Goal: Information Seeking & Learning: Find specific fact

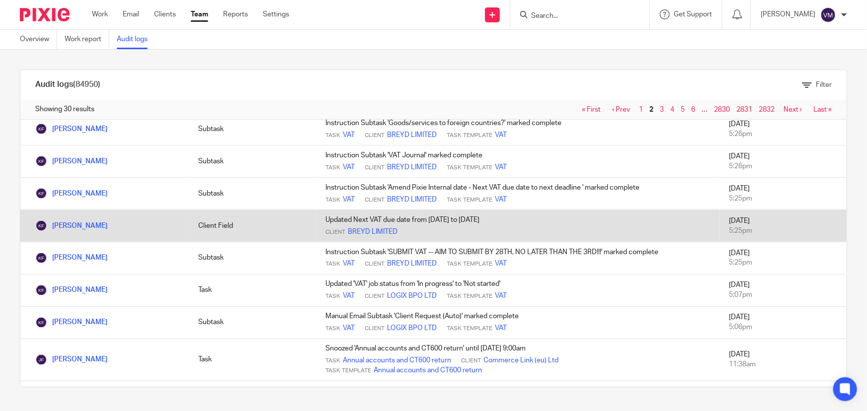
scroll to position [861, 0]
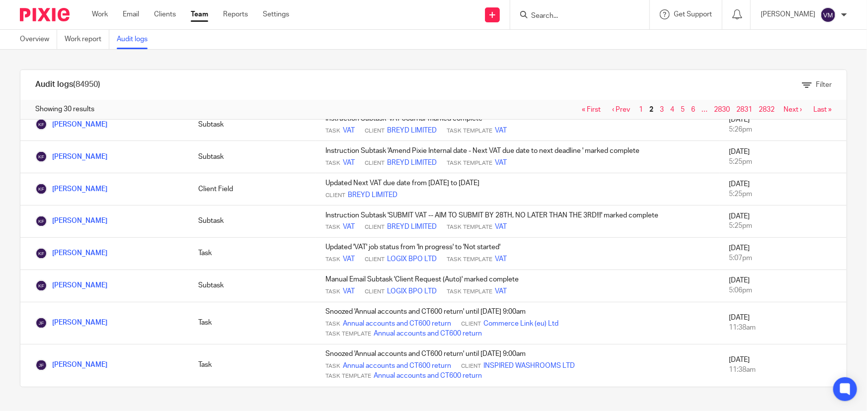
click at [660, 107] on link "3" at bounding box center [662, 109] width 4 height 7
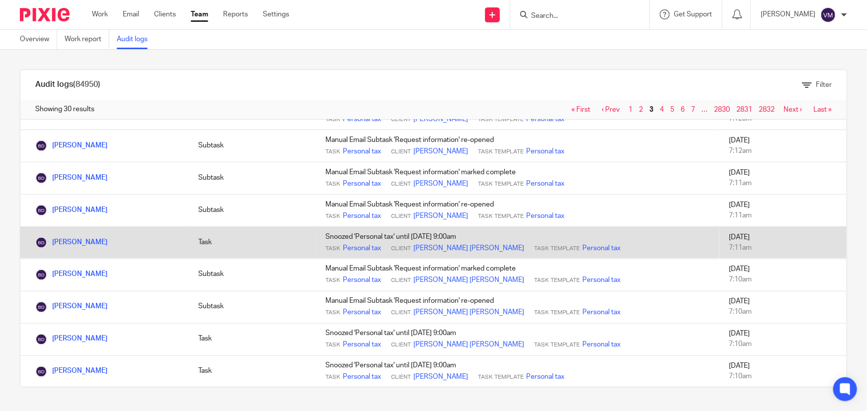
scroll to position [806, 0]
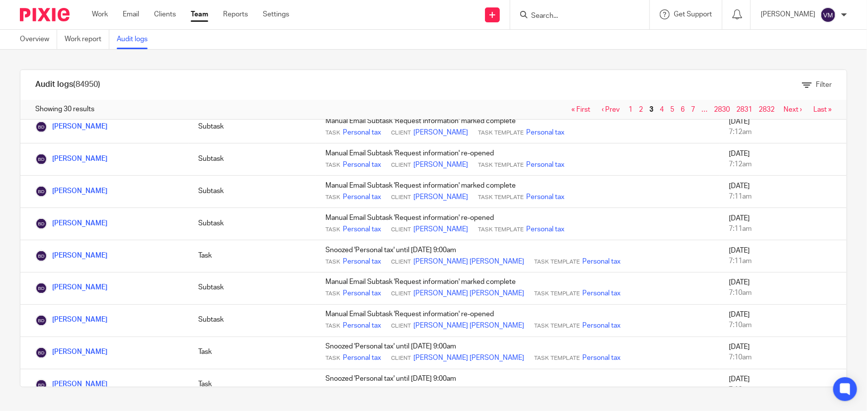
click at [206, 14] on link "Team" at bounding box center [199, 14] width 17 height 10
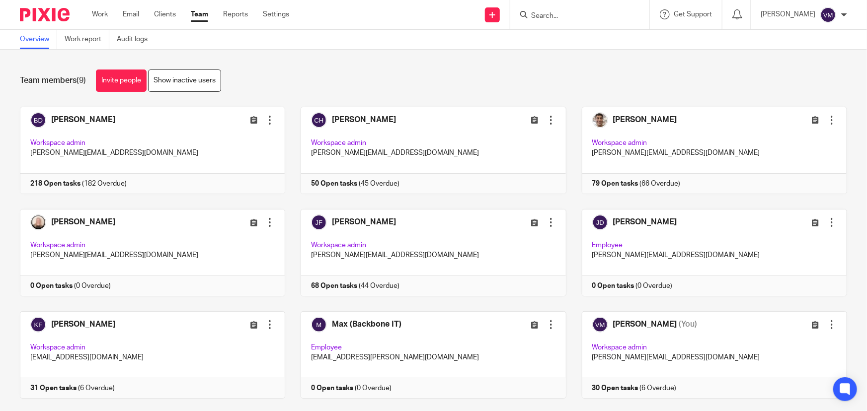
click at [569, 17] on input "Search" at bounding box center [574, 16] width 89 height 9
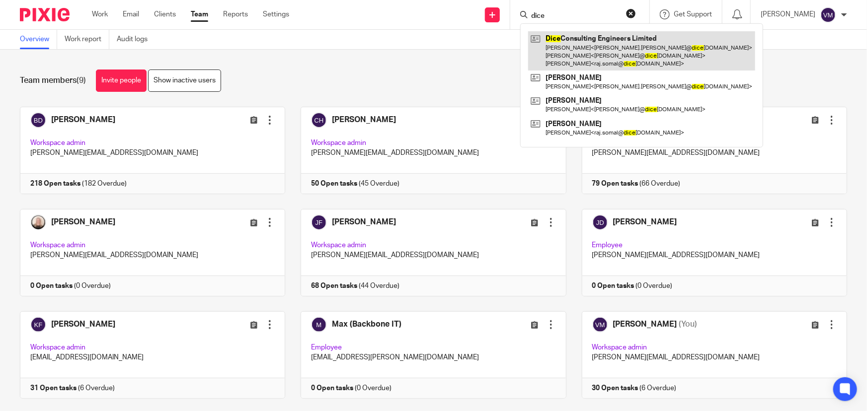
type input "dice"
click at [582, 39] on link at bounding box center [641, 50] width 227 height 39
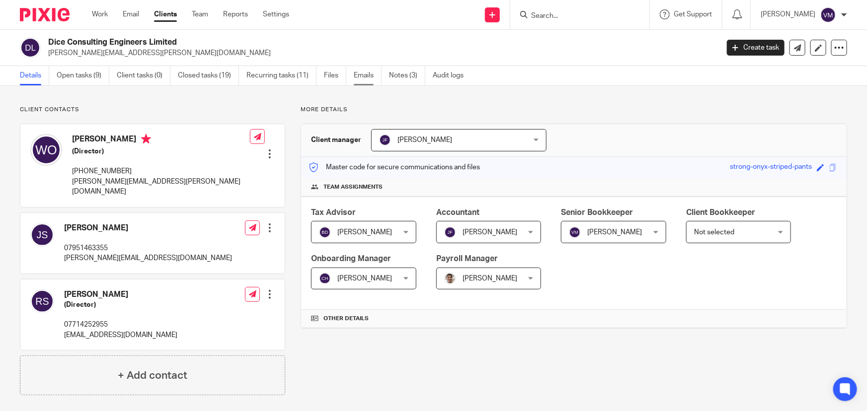
click at [364, 76] on link "Emails" at bounding box center [368, 75] width 28 height 19
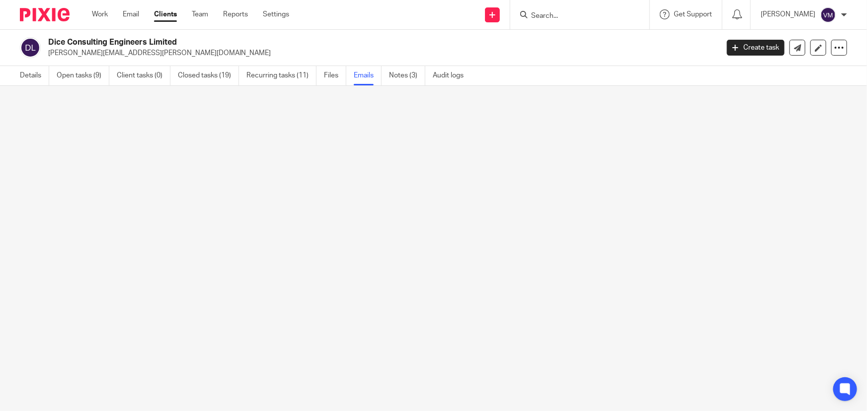
click at [371, 72] on link "Emails" at bounding box center [368, 75] width 28 height 19
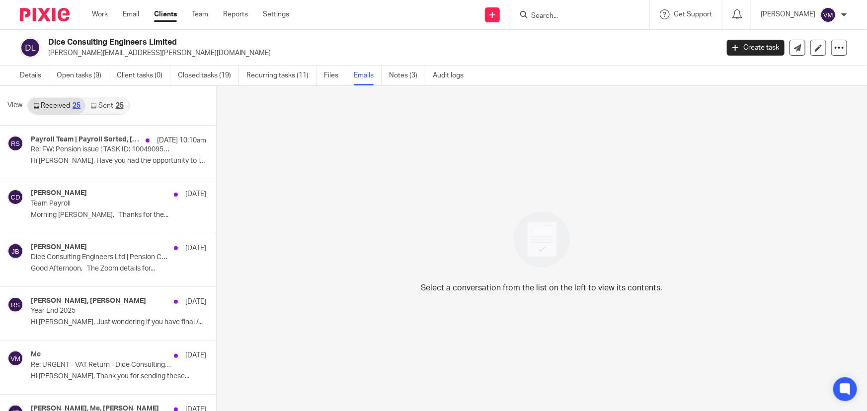
click at [107, 108] on link "Sent 25" at bounding box center [106, 106] width 43 height 16
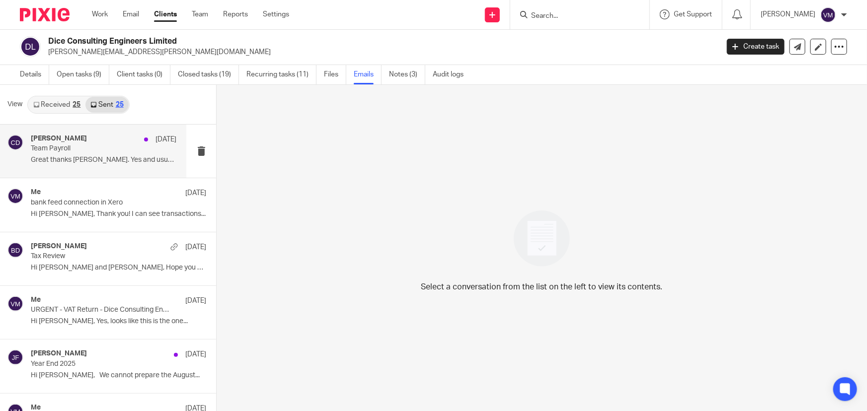
click at [83, 153] on div "Chris Demetriou 9 Oct Team Payroll Great thanks Wayne. Yes and usually I should…" at bounding box center [104, 151] width 146 height 33
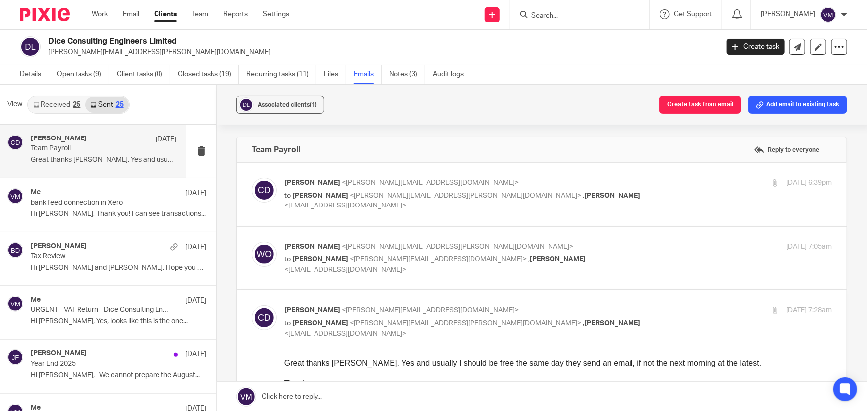
scroll to position [0, 0]
click at [562, 14] on input "Search" at bounding box center [574, 16] width 89 height 9
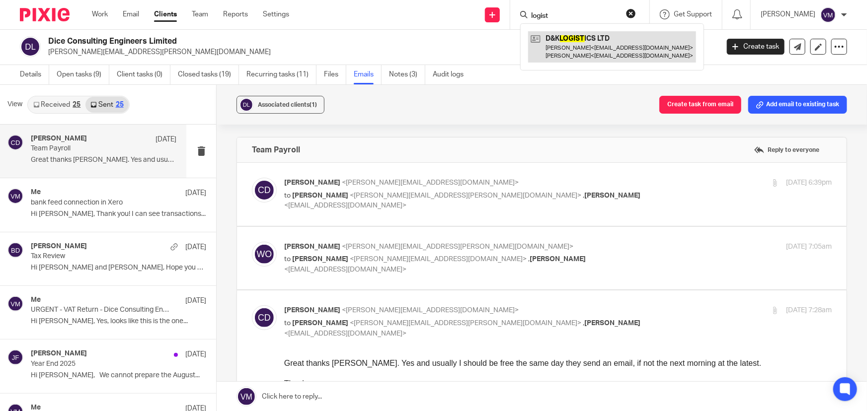
type input "logist"
click at [588, 47] on link at bounding box center [612, 46] width 168 height 31
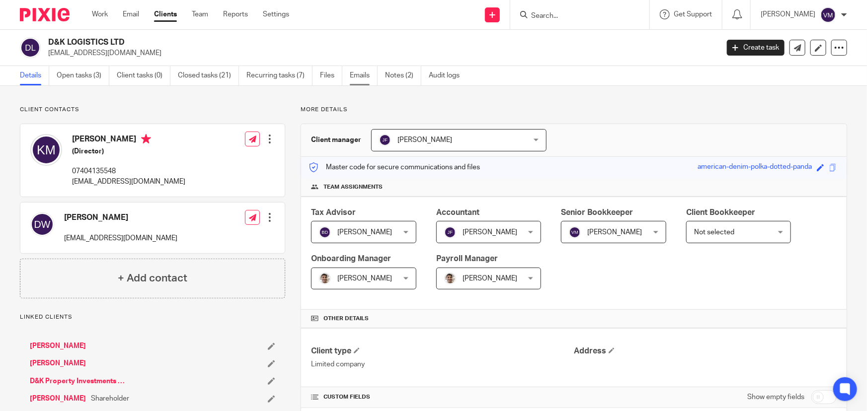
click at [361, 75] on link "Emails" at bounding box center [364, 75] width 28 height 19
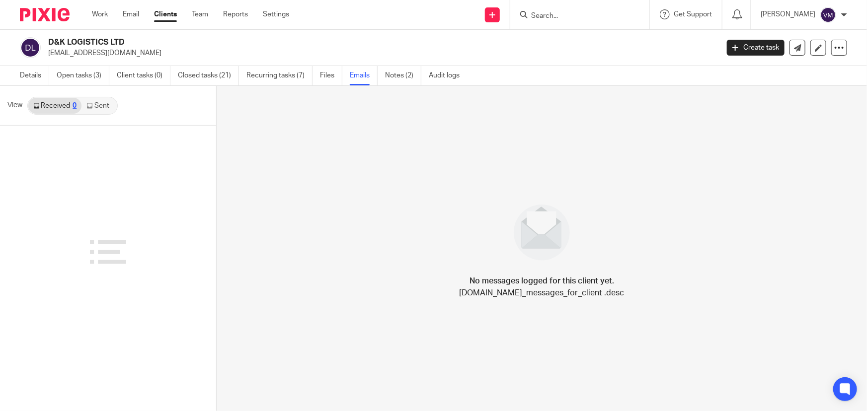
click at [107, 104] on link "Sent" at bounding box center [98, 106] width 35 height 16
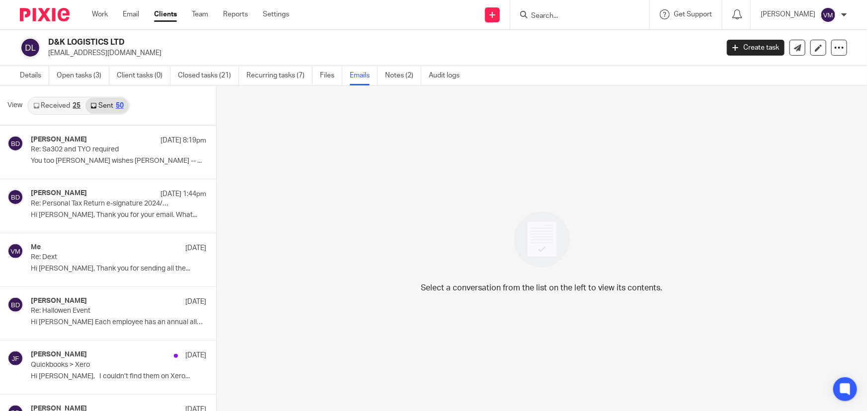
click at [56, 104] on link "Received 25" at bounding box center [56, 106] width 57 height 16
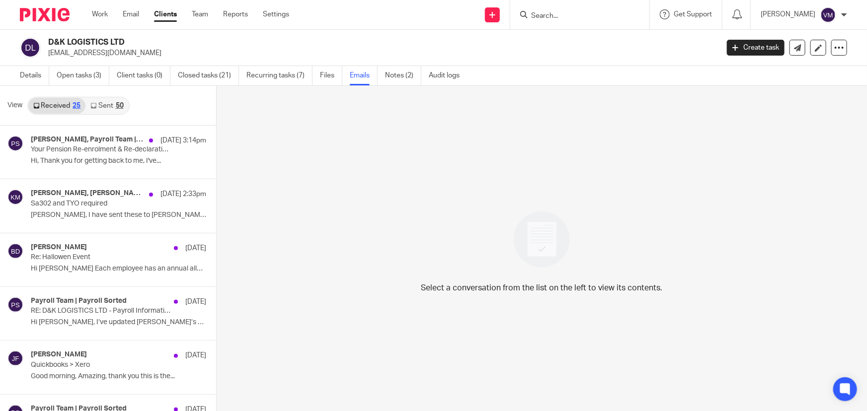
scroll to position [1, 0]
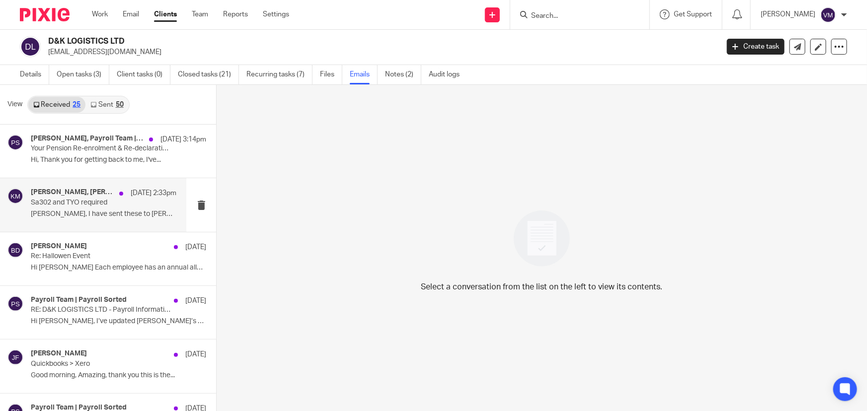
click at [56, 205] on p "Sa302 and TYO required" at bounding box center [89, 203] width 117 height 8
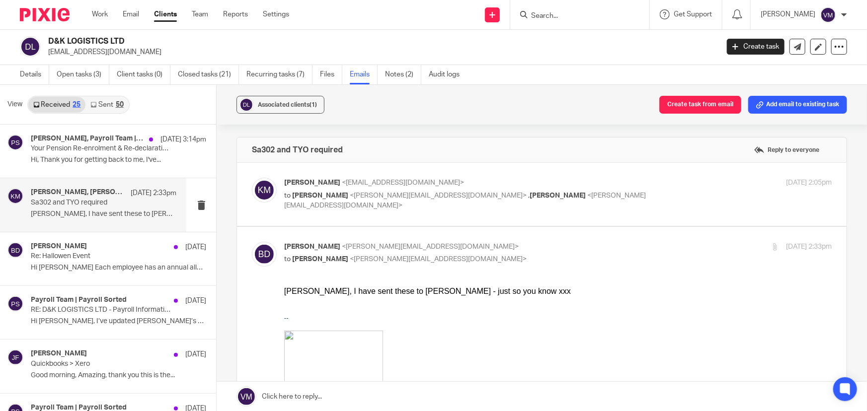
scroll to position [0, 0]
click at [608, 185] on p "Kris Miazga <office@dklogistics.eu>" at bounding box center [466, 183] width 365 height 10
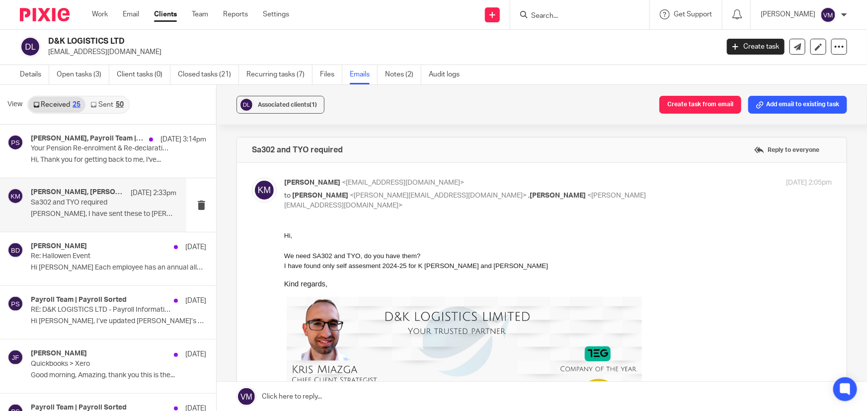
click at [606, 184] on p "Kris Miazga <office@dklogistics.eu>" at bounding box center [466, 183] width 365 height 10
checkbox input "false"
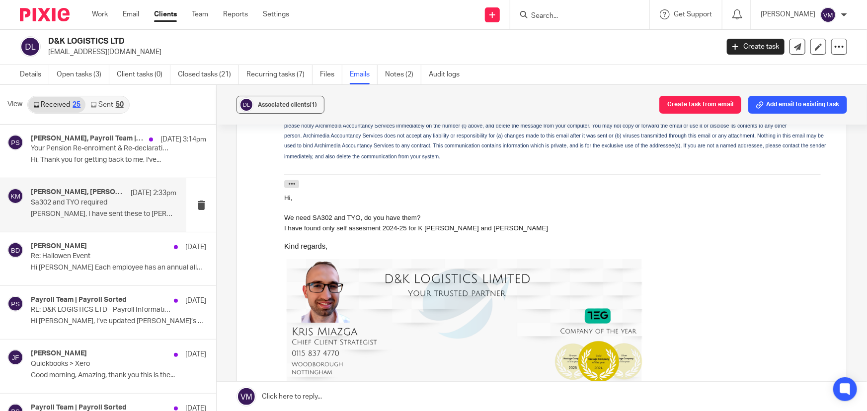
scroll to position [587, 0]
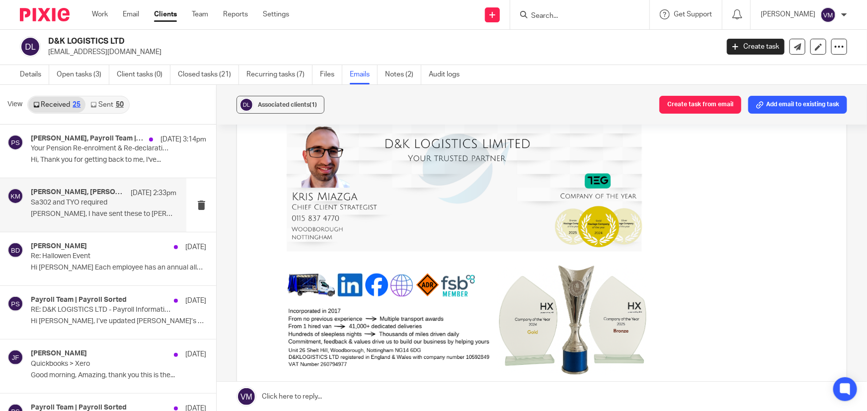
click at [100, 103] on link "Sent 50" at bounding box center [106, 105] width 43 height 16
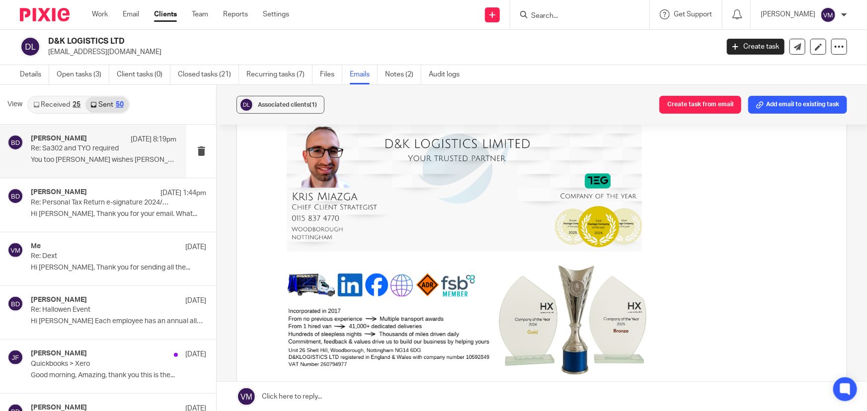
click at [91, 157] on p "You too Kris Best wishes Barbara -- ..." at bounding box center [104, 160] width 146 height 8
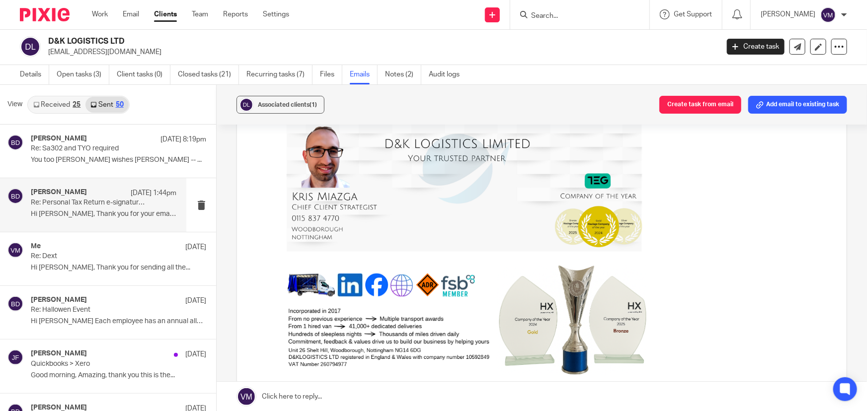
click at [61, 204] on p "Re: Personal Tax Return e-signature 2024/2025" at bounding box center [89, 203] width 117 height 8
click at [358, 76] on link "Emails" at bounding box center [364, 74] width 28 height 19
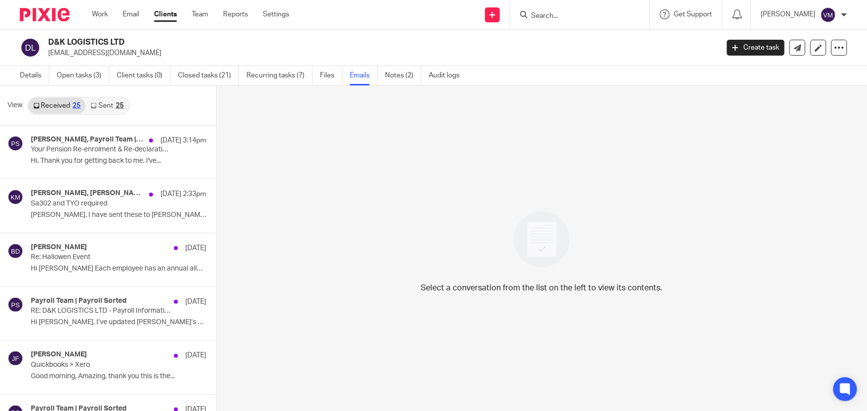
click at [104, 102] on link "Sent 25" at bounding box center [106, 106] width 43 height 16
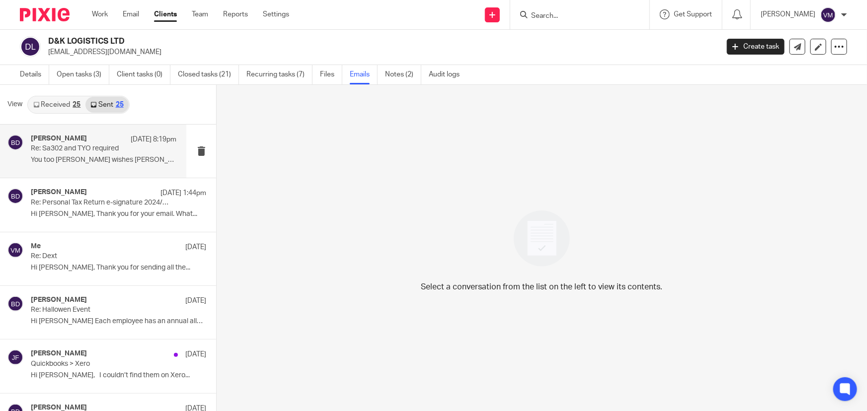
click at [84, 143] on div "Barbara Demtriou 10 Oct 8:19pm" at bounding box center [104, 140] width 146 height 10
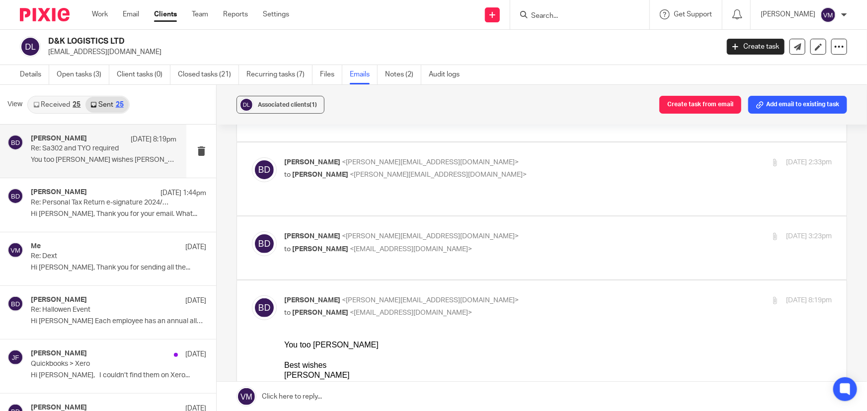
scroll to position [90, 0]
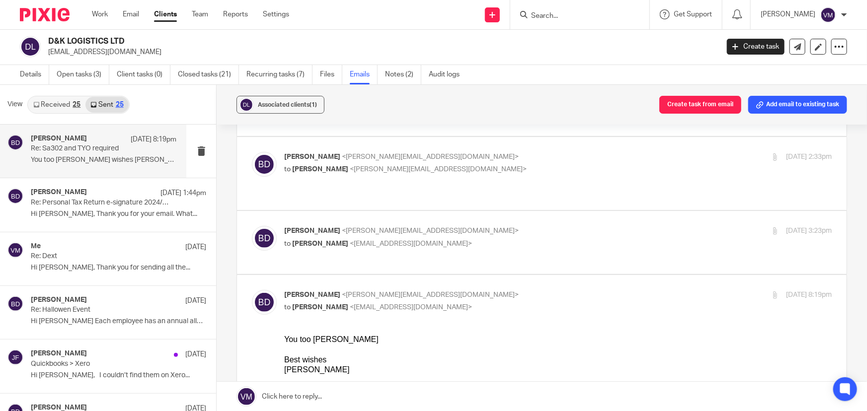
click at [530, 164] on p "to Chris Demetriou <chris@archimediaaccounts.co.uk>" at bounding box center [466, 169] width 365 height 10
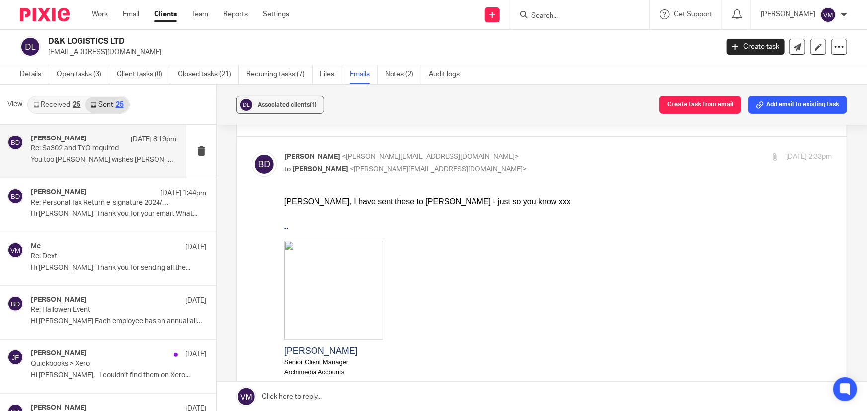
scroll to position [0, 0]
click at [530, 164] on p "to Chris Demetriou <chris@archimediaaccounts.co.uk>" at bounding box center [466, 169] width 365 height 10
checkbox input "false"
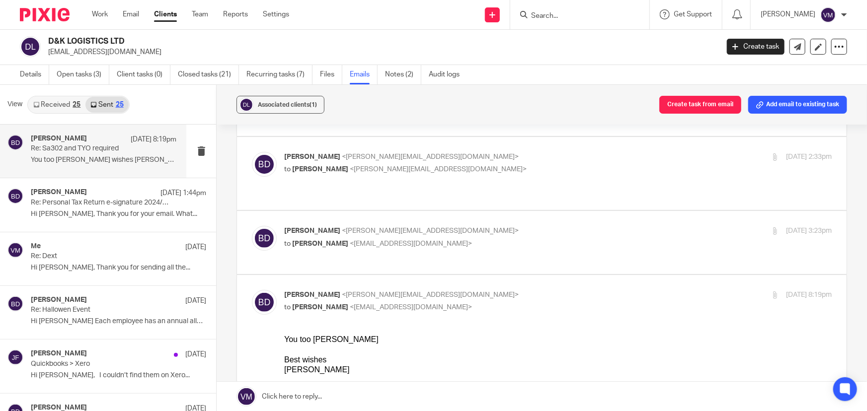
click at [538, 229] on p "Barbara Demtriou <barbara@archimediaaccounts.co.uk>" at bounding box center [466, 231] width 365 height 10
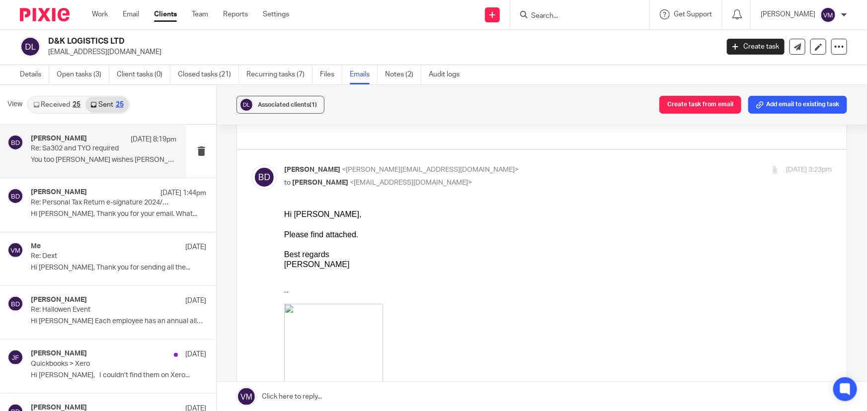
scroll to position [135, 0]
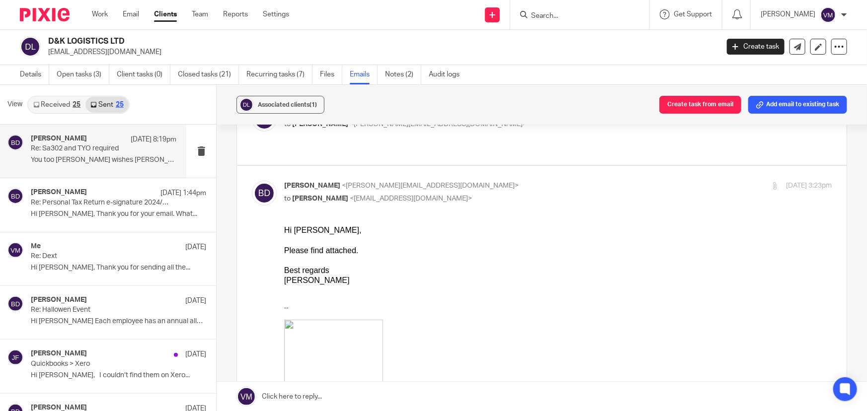
click at [252, 180] on input "checkbox" at bounding box center [251, 180] width 0 height 0
checkbox input "false"
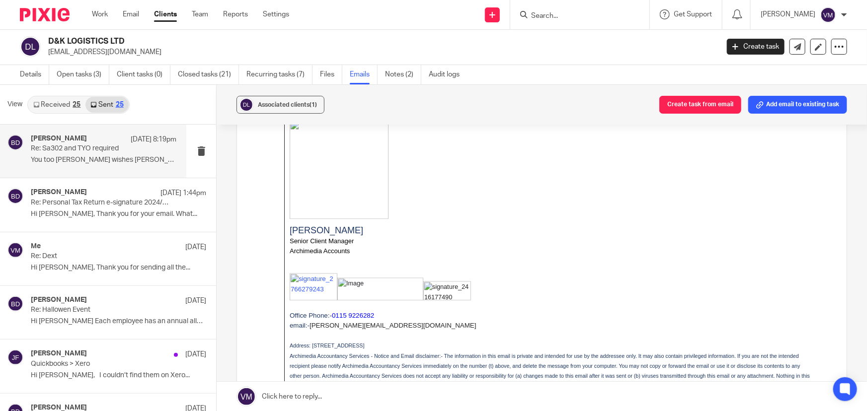
scroll to position [1128, 0]
click at [195, 12] on link "Team" at bounding box center [200, 14] width 16 height 10
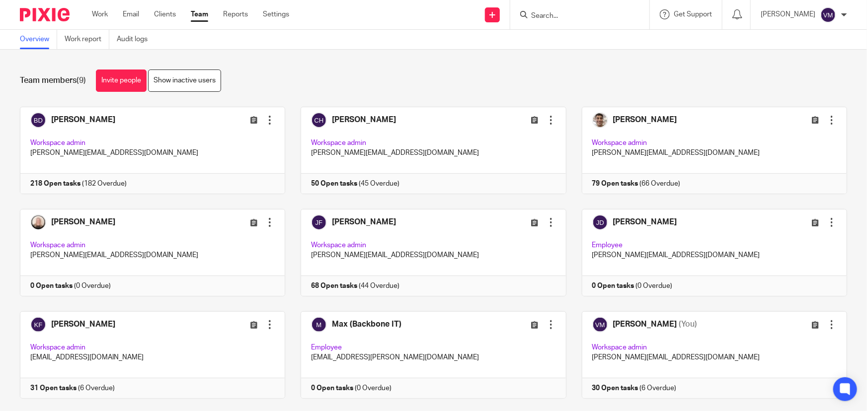
click at [563, 14] on input "Search" at bounding box center [574, 16] width 89 height 9
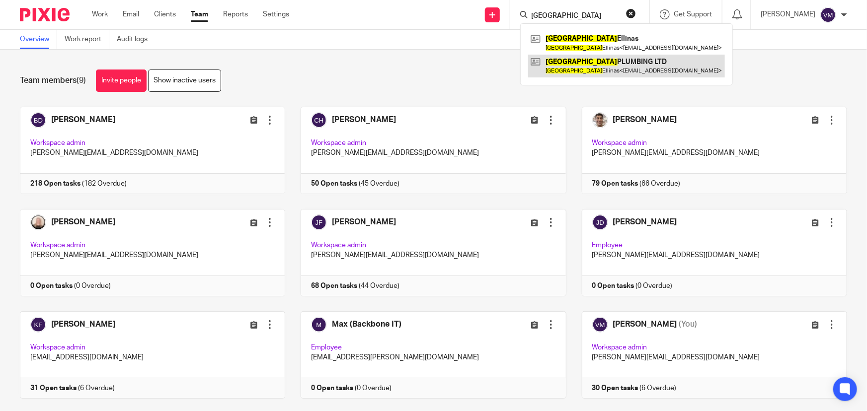
type input "[GEOGRAPHIC_DATA]"
click at [622, 71] on link at bounding box center [626, 66] width 197 height 23
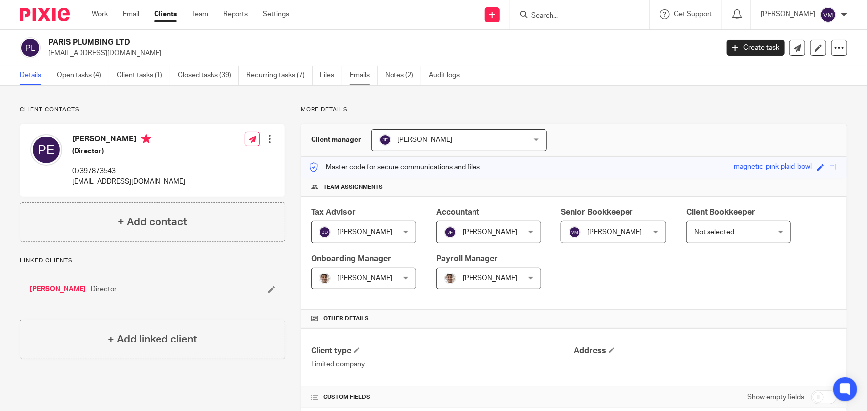
click at [364, 77] on link "Emails" at bounding box center [364, 75] width 28 height 19
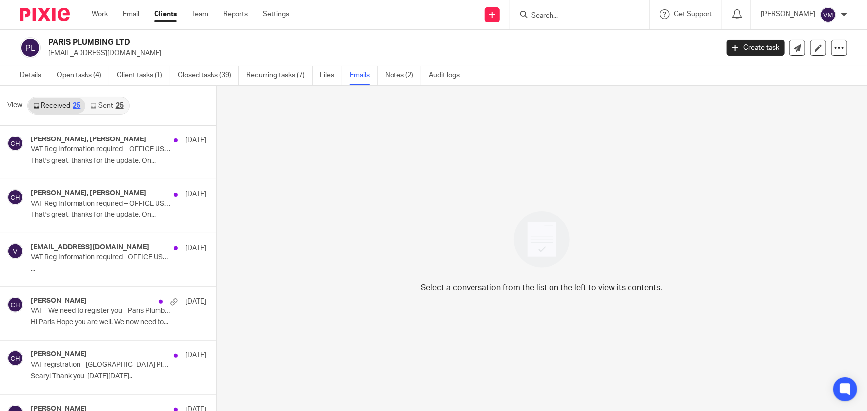
click at [107, 107] on link "Sent 25" at bounding box center [106, 106] width 43 height 16
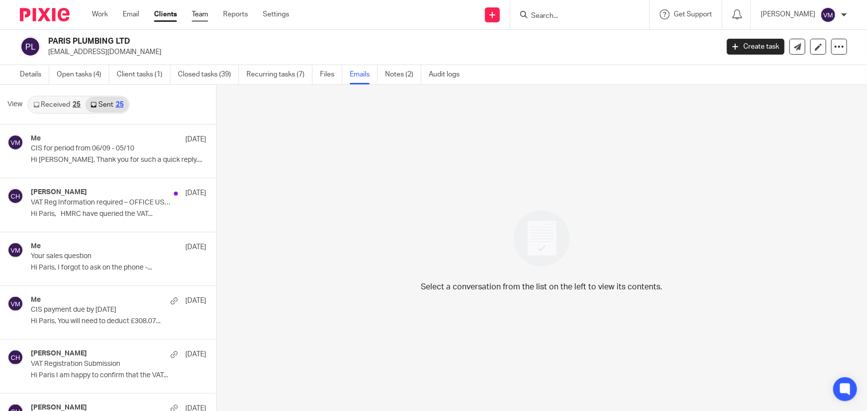
click at [197, 11] on link "Team" at bounding box center [200, 14] width 16 height 10
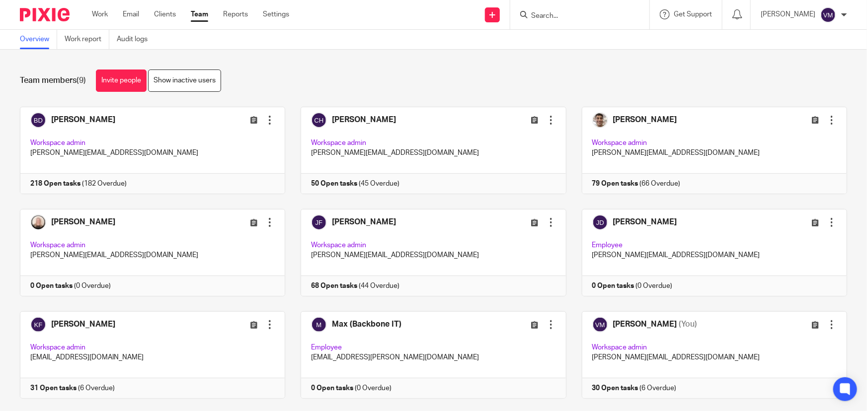
click at [543, 17] on input "Search" at bounding box center [574, 16] width 89 height 9
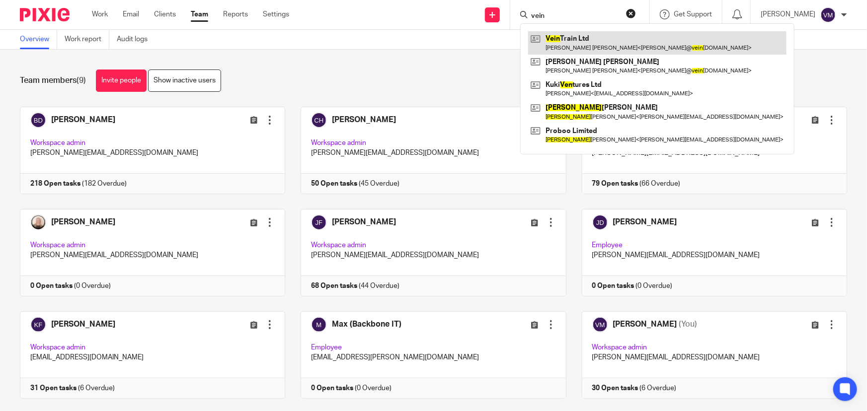
type input "vein"
click at [619, 39] on link at bounding box center [657, 42] width 258 height 23
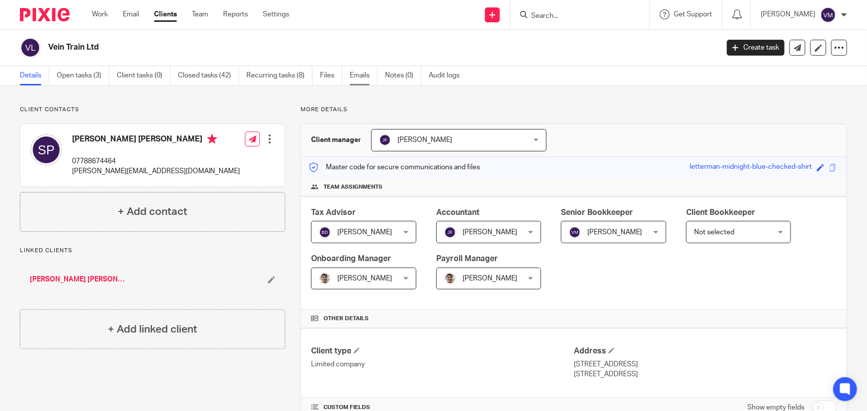
click at [357, 78] on link "Emails" at bounding box center [364, 75] width 28 height 19
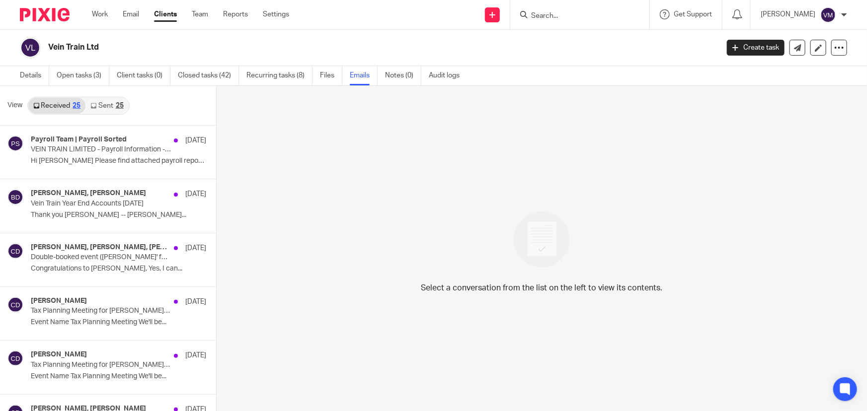
click at [106, 106] on link "Sent 25" at bounding box center [106, 106] width 43 height 16
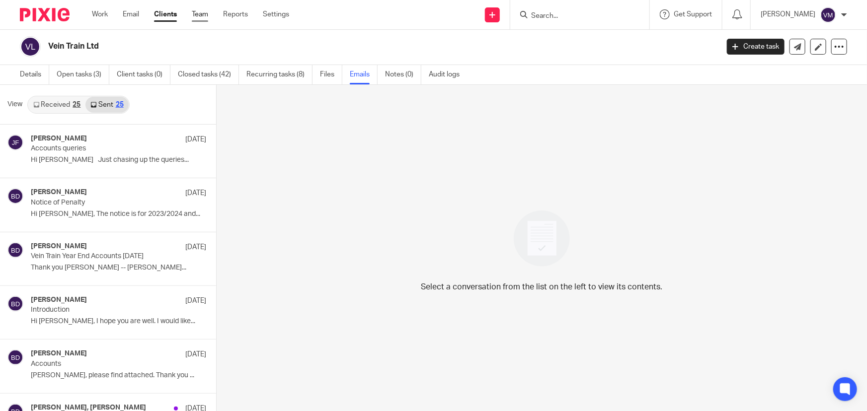
click at [193, 12] on link "Team" at bounding box center [200, 14] width 16 height 10
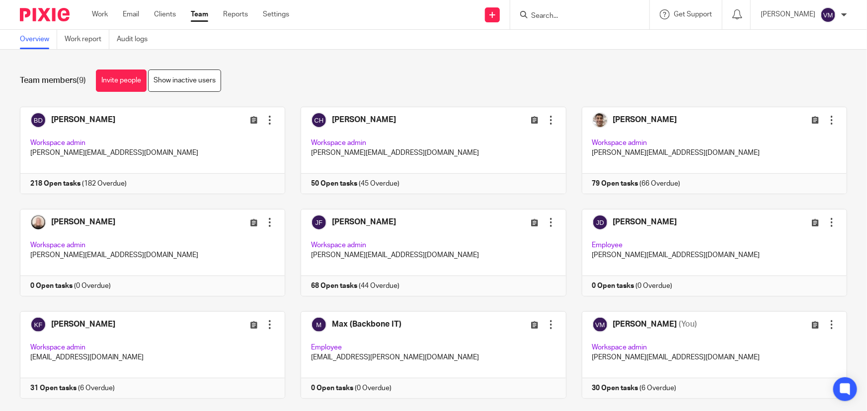
click at [580, 16] on input "Search" at bounding box center [574, 16] width 89 height 9
type input "round"
click at [606, 45] on link at bounding box center [613, 42] width 170 height 23
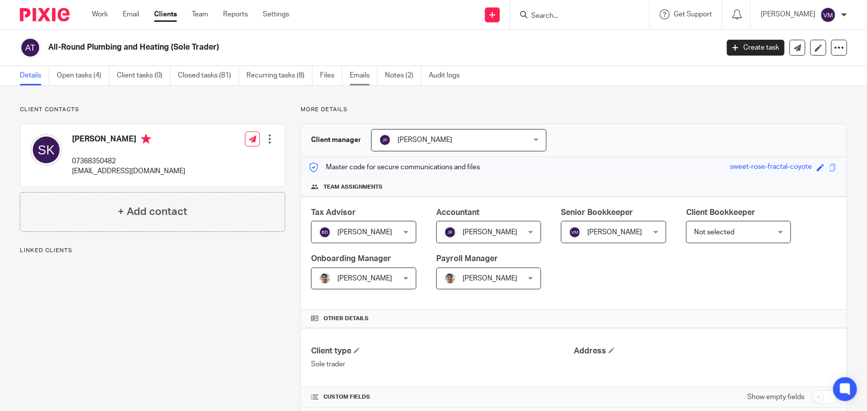
click at [365, 74] on link "Emails" at bounding box center [364, 75] width 28 height 19
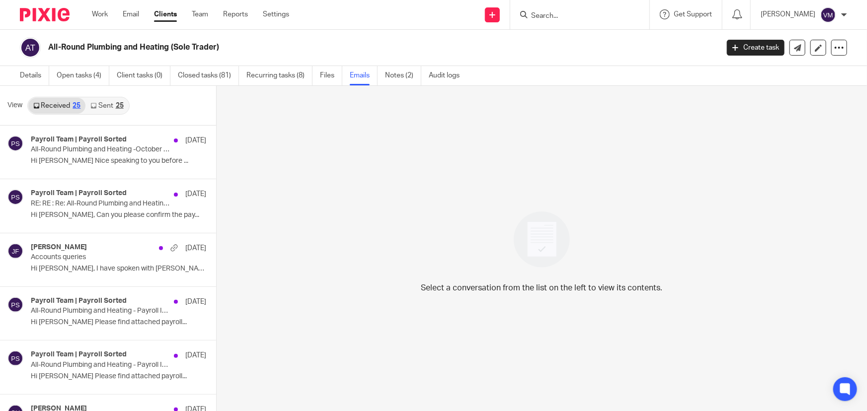
click at [101, 106] on link "Sent 25" at bounding box center [106, 106] width 43 height 16
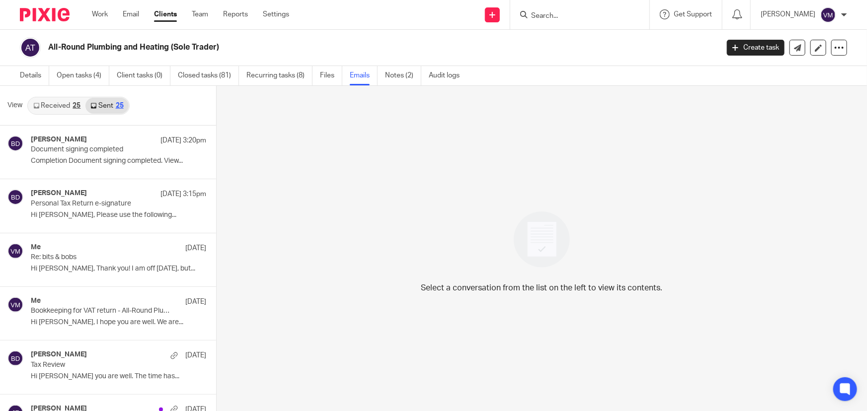
scroll to position [1, 0]
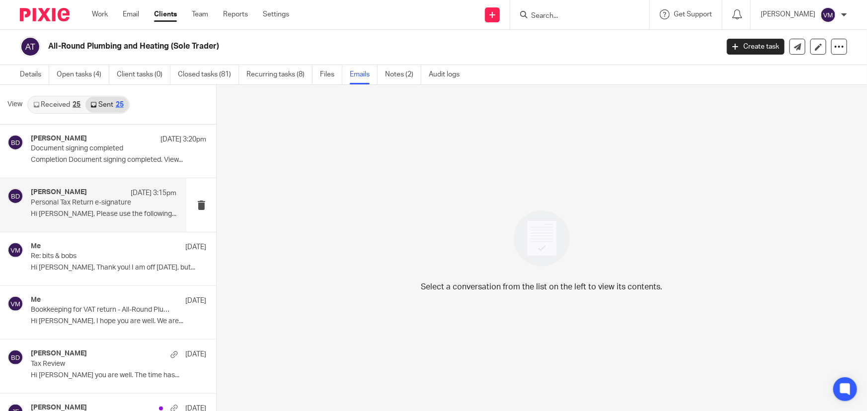
click at [65, 199] on p "Personal Tax Return e-signature" at bounding box center [89, 203] width 117 height 8
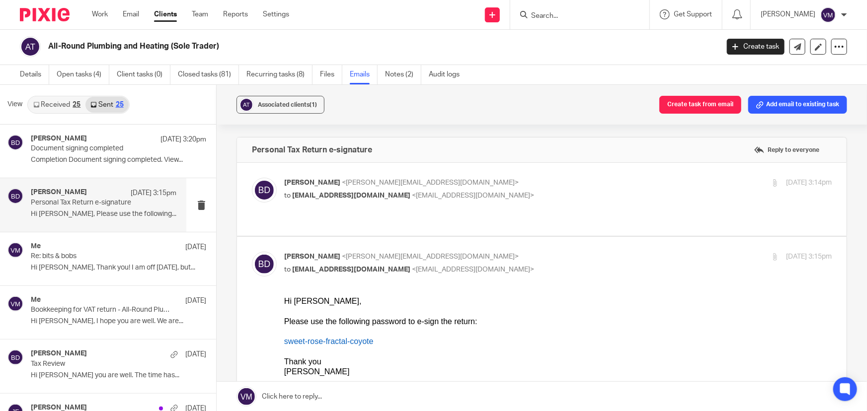
scroll to position [0, 0]
click at [76, 156] on p "Completion Document signing completed. View..." at bounding box center [104, 160] width 146 height 8
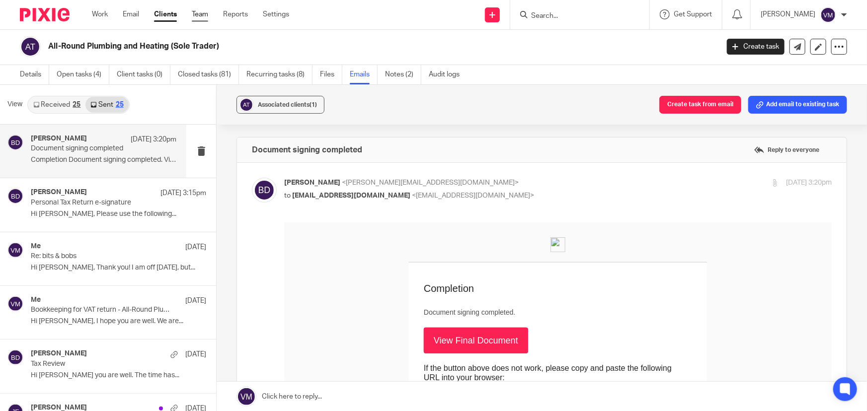
click at [198, 13] on link "Team" at bounding box center [200, 14] width 16 height 10
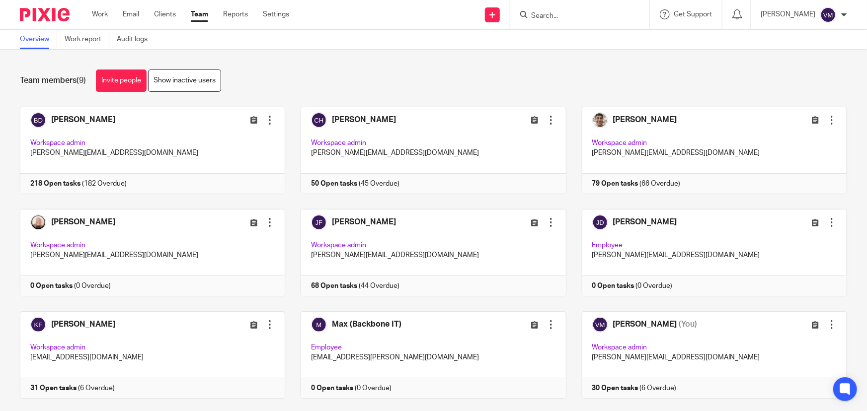
click at [558, 13] on input "Search" at bounding box center [574, 16] width 89 height 9
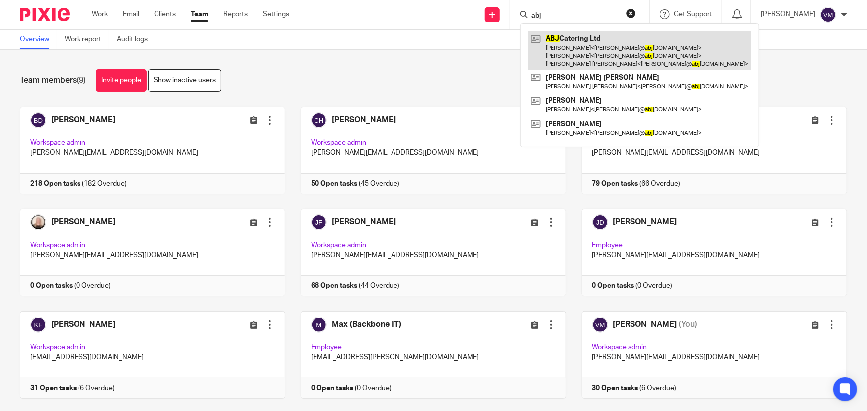
type input "abj"
click at [600, 40] on link at bounding box center [639, 50] width 223 height 39
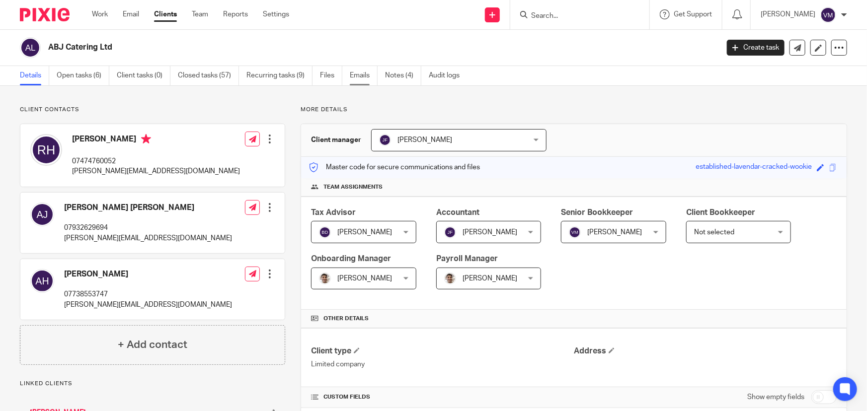
click at [364, 71] on link "Emails" at bounding box center [364, 75] width 28 height 19
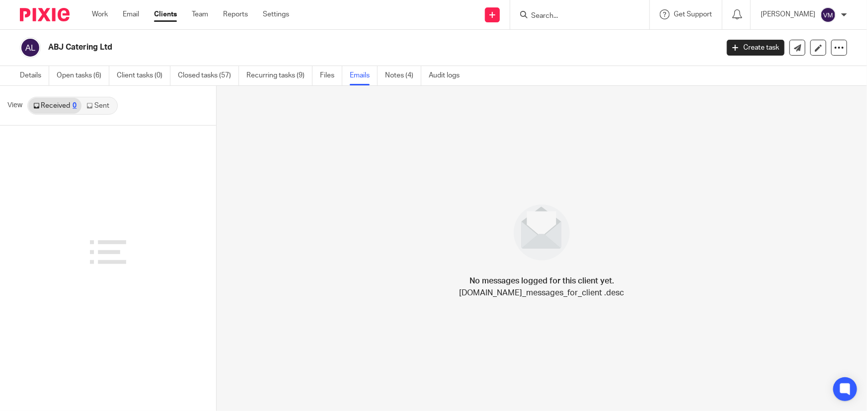
click at [103, 102] on link "Sent" at bounding box center [98, 106] width 35 height 16
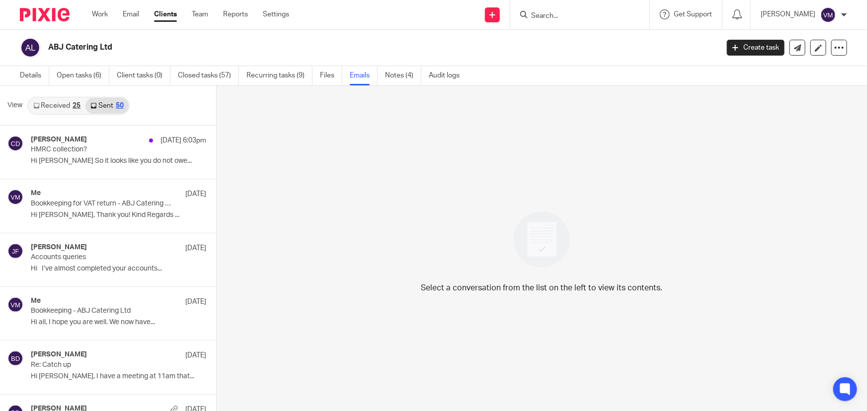
click at [63, 101] on link "Received 25" at bounding box center [56, 106] width 57 height 16
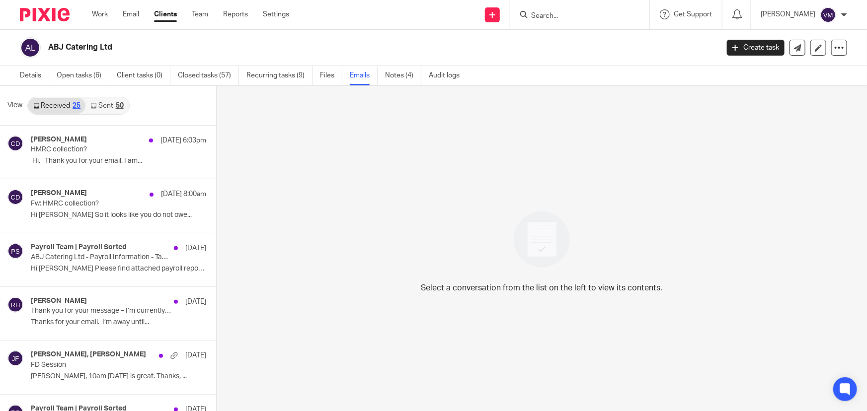
scroll to position [1, 0]
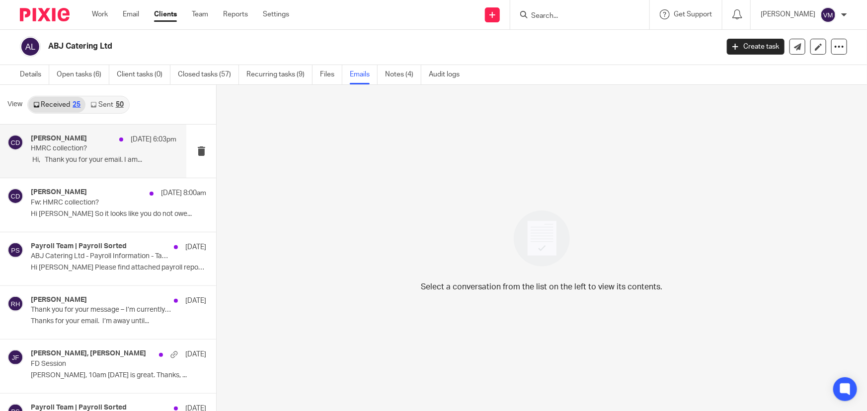
click at [61, 140] on h4 "Chris Demetriou" at bounding box center [59, 139] width 56 height 8
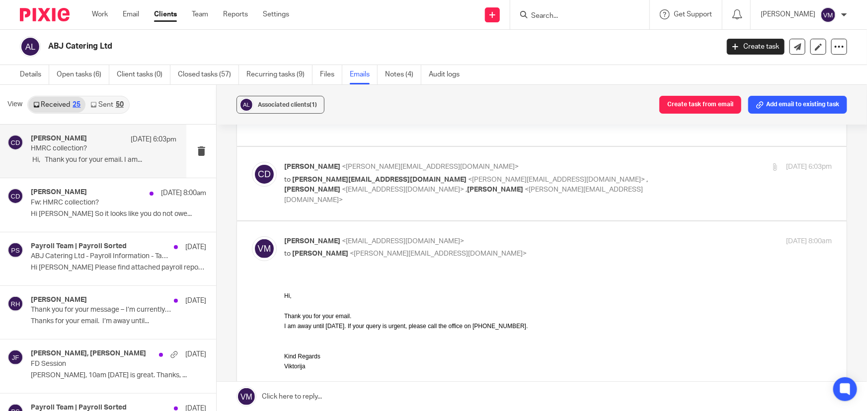
scroll to position [0, 0]
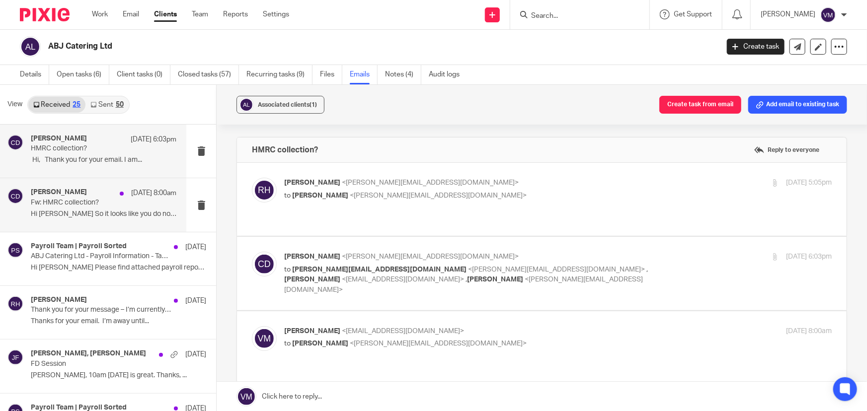
click at [71, 213] on p "Hi Rodney So it looks like you do not owe..." at bounding box center [104, 214] width 146 height 8
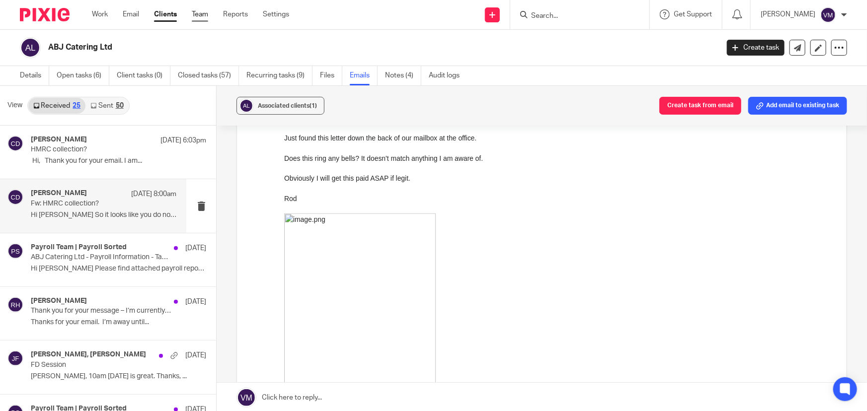
click at [205, 12] on link "Team" at bounding box center [200, 14] width 16 height 10
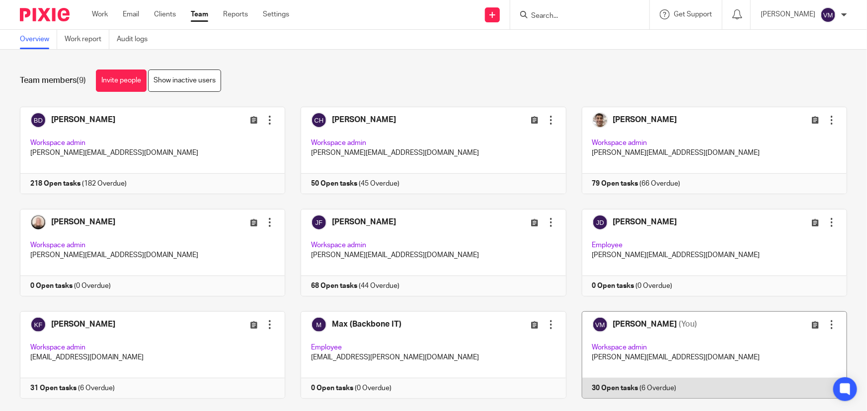
click at [668, 381] on link at bounding box center [706, 354] width 281 height 87
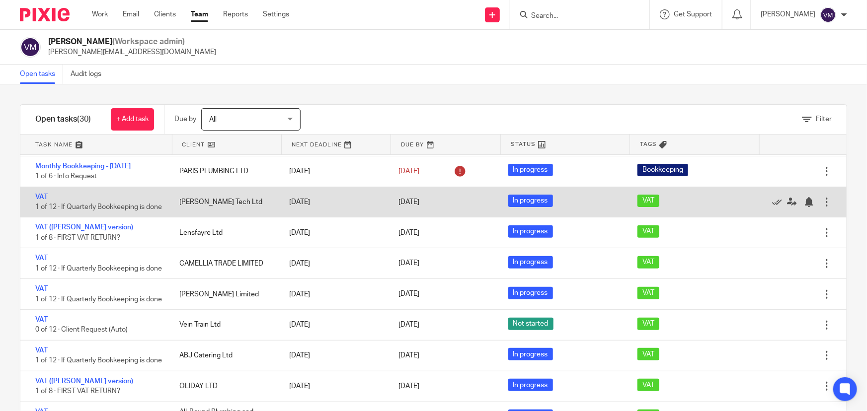
scroll to position [180, 0]
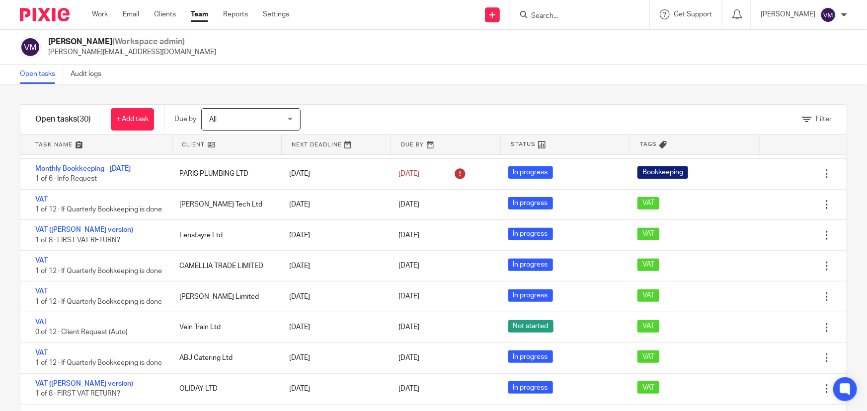
click at [199, 17] on link "Team" at bounding box center [199, 14] width 17 height 10
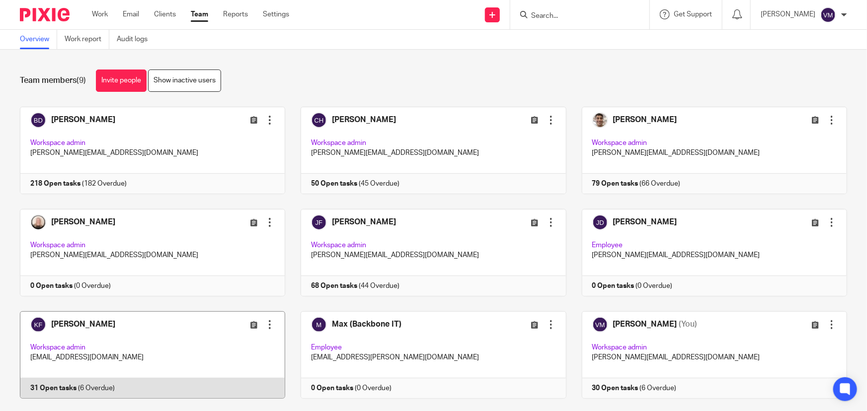
click at [172, 383] on link at bounding box center [144, 354] width 281 height 87
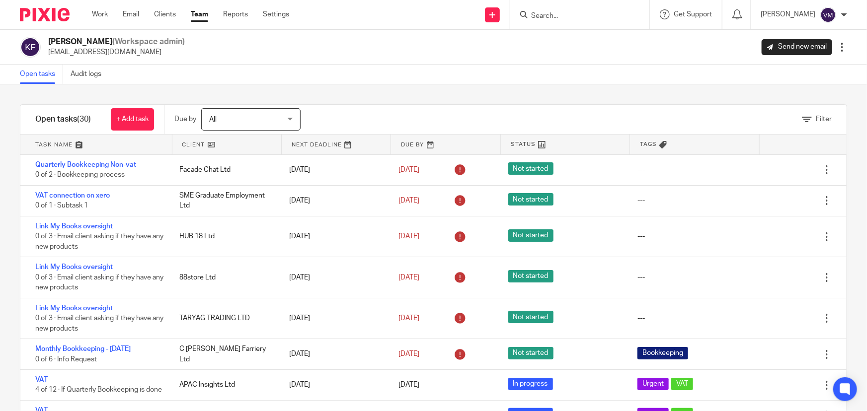
click at [200, 11] on link "Team" at bounding box center [199, 14] width 17 height 10
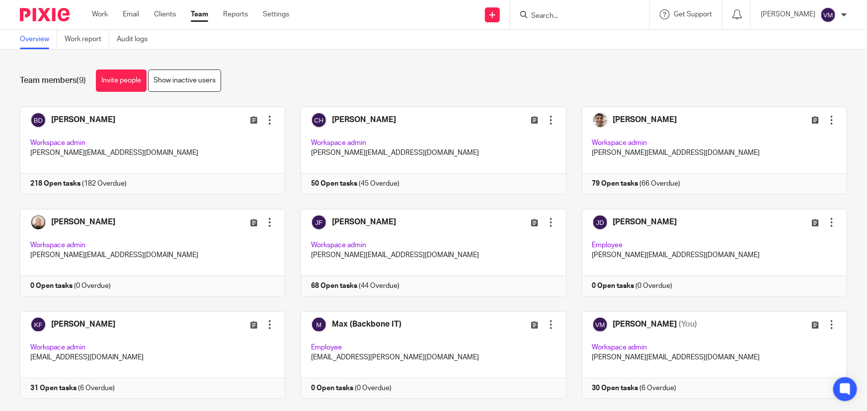
click at [204, 12] on link "Team" at bounding box center [199, 14] width 17 height 10
click at [137, 42] on link "Audit logs" at bounding box center [136, 39] width 38 height 19
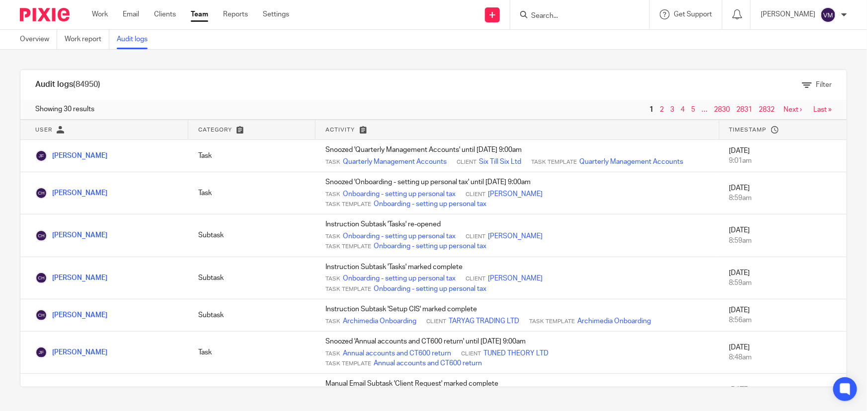
click at [558, 16] on input "Search" at bounding box center [574, 16] width 89 height 9
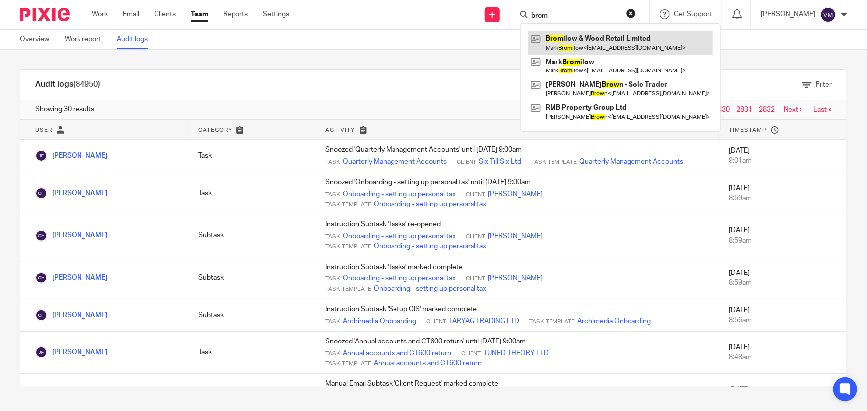
type input "brom"
click at [593, 37] on link at bounding box center [620, 42] width 185 height 23
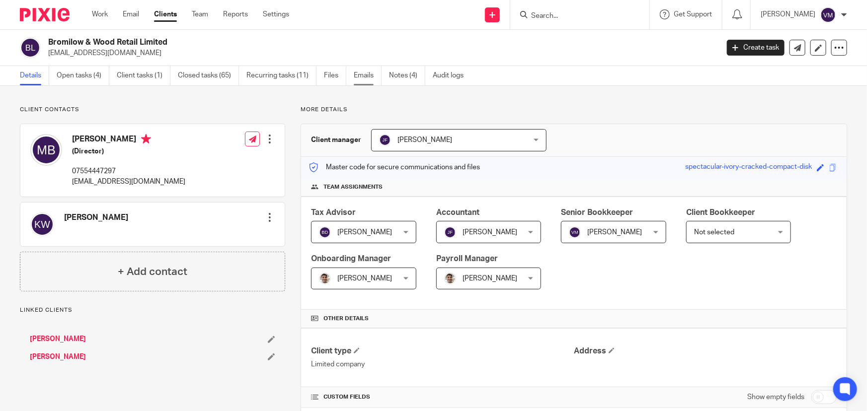
click at [374, 76] on link "Emails" at bounding box center [368, 75] width 28 height 19
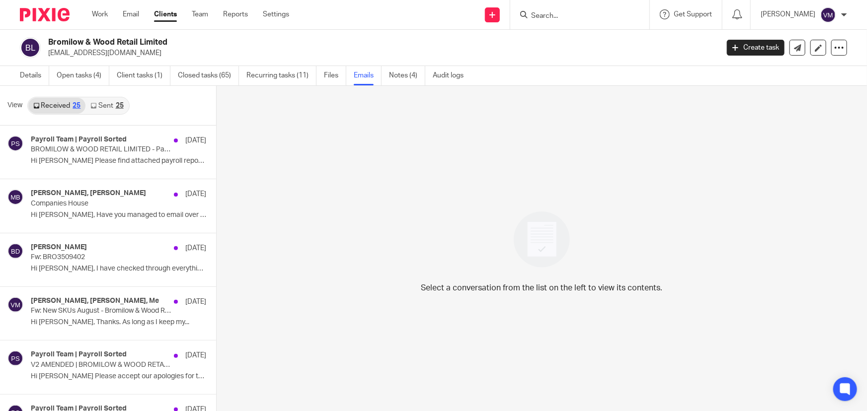
click at [103, 105] on link "Sent 25" at bounding box center [106, 106] width 43 height 16
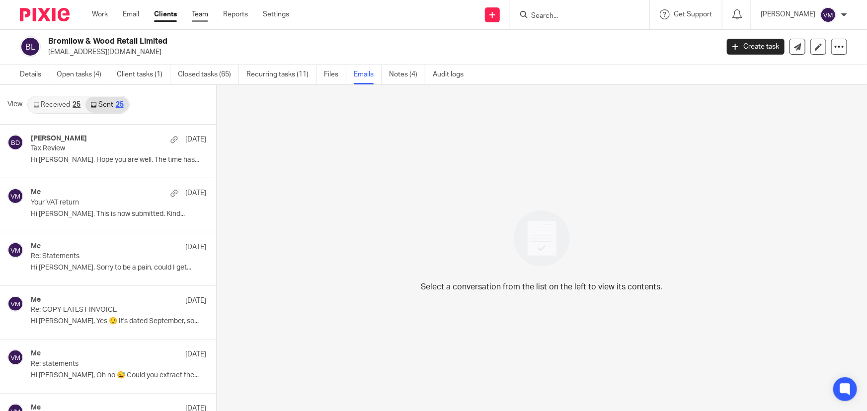
click at [208, 13] on link "Team" at bounding box center [200, 14] width 16 height 10
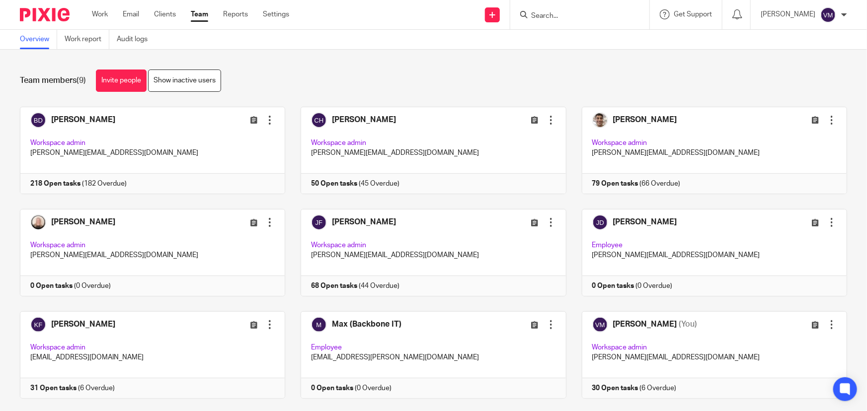
click at [552, 12] on input "Search" at bounding box center [574, 16] width 89 height 9
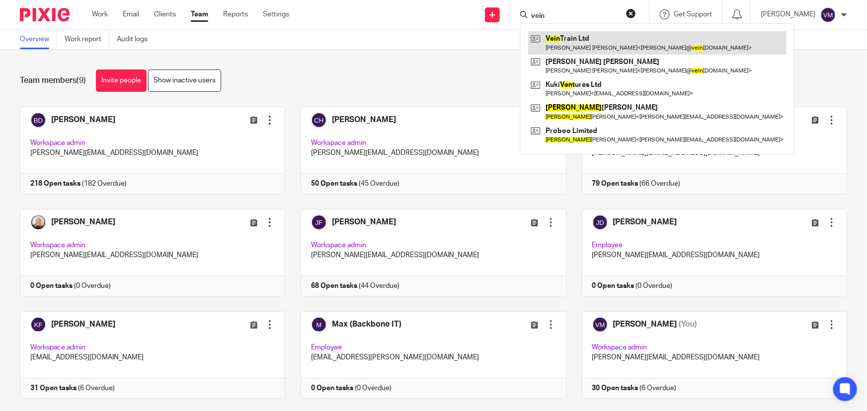
type input "vein"
click at [611, 42] on link at bounding box center [657, 42] width 258 height 23
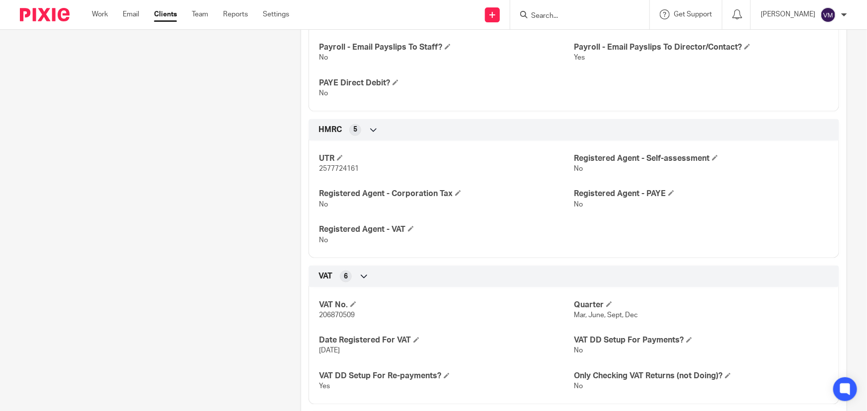
scroll to position [632, 0]
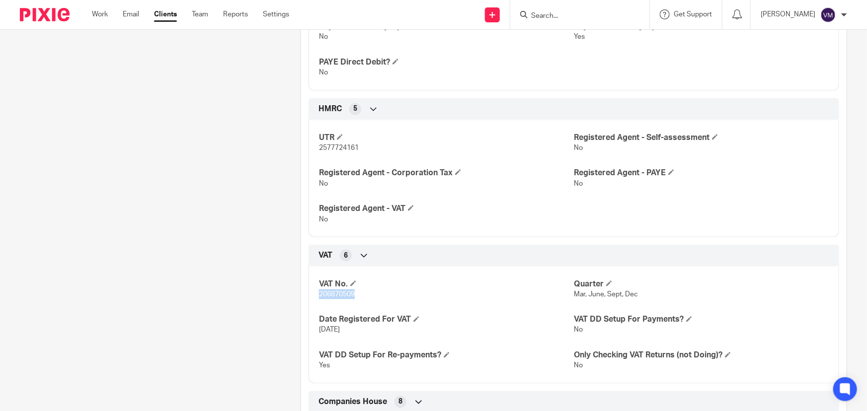
drag, startPoint x: 353, startPoint y: 294, endPoint x: 316, endPoint y: 296, distance: 36.8
click at [316, 296] on div "VAT No. 206870509 Quarter Mar, June, Sept, Dec Date Registered For VAT [DATE] V…" at bounding box center [573, 321] width 530 height 125
copy span "206870509"
